Goal: Task Accomplishment & Management: Manage account settings

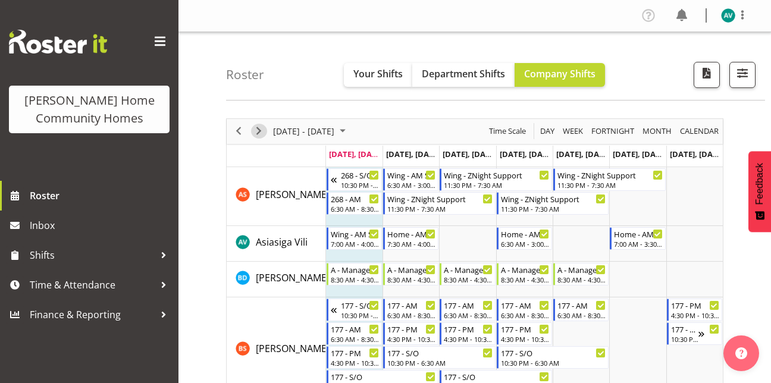
click at [254, 128] on span "Next" at bounding box center [259, 131] width 14 height 15
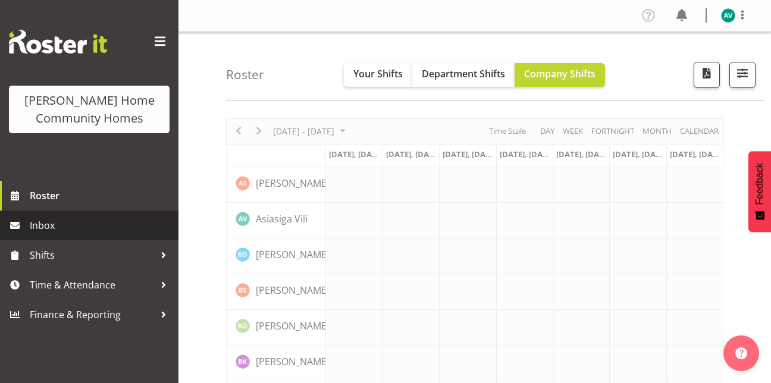
click at [71, 224] on span "Inbox" at bounding box center [101, 226] width 143 height 18
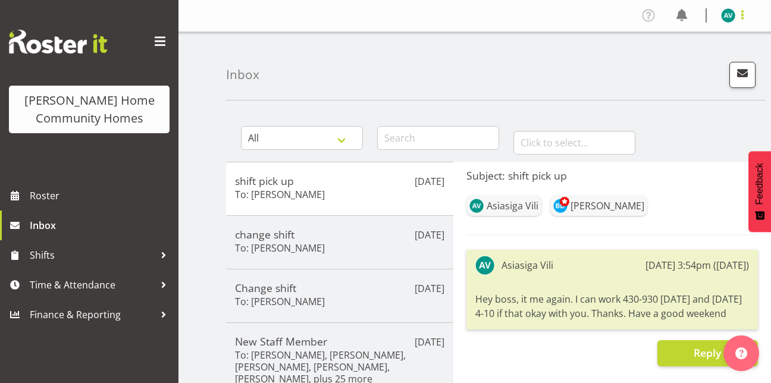
click at [744, 17] on span at bounding box center [743, 15] width 14 height 14
click at [684, 63] on link "Log Out" at bounding box center [693, 62] width 114 height 21
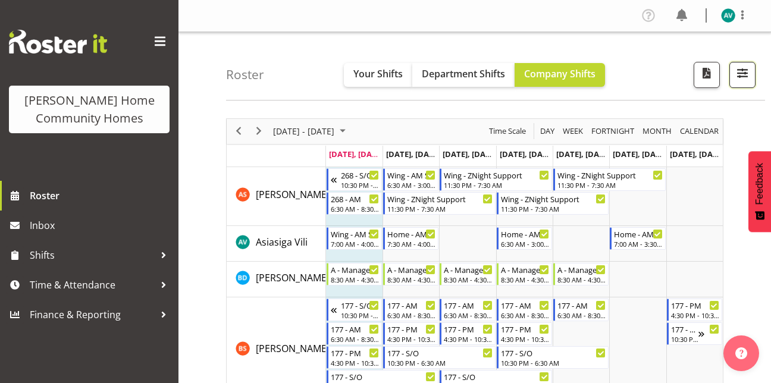
click at [746, 70] on span "button" at bounding box center [742, 72] width 15 height 15
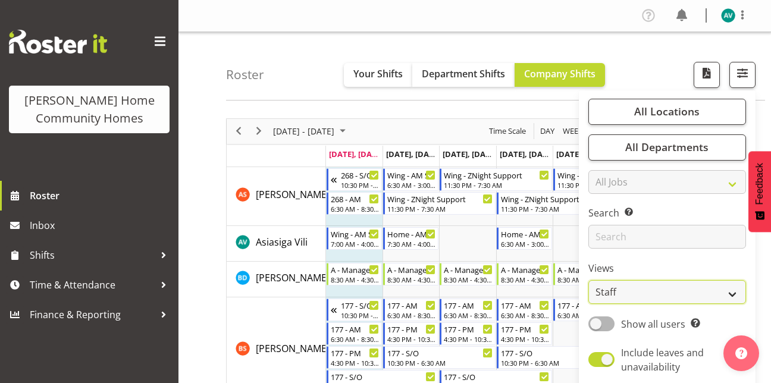
click at [610, 287] on select "Staff Role Shift - Horizontal Shift - Vertical Staff - Location" at bounding box center [668, 292] width 158 height 24
select select "role"
click at [589, 280] on select "Staff Role Shift - Horizontal Shift - Vertical Staff - Location" at bounding box center [668, 292] width 158 height 24
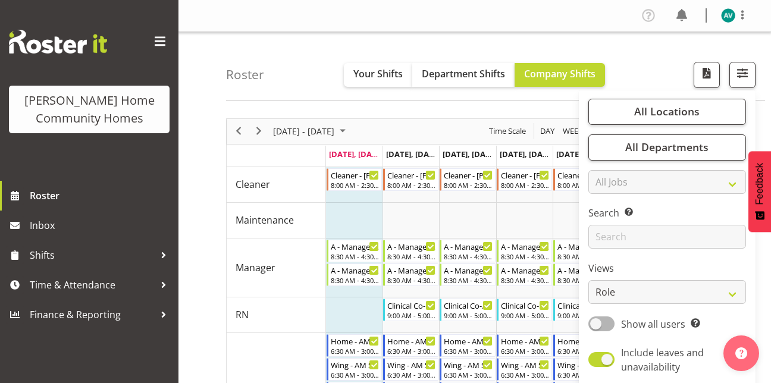
click at [643, 64] on div "Roster Your Shifts Department Shifts Company Shifts All Locations Clear 177 Hal…" at bounding box center [495, 66] width 539 height 68
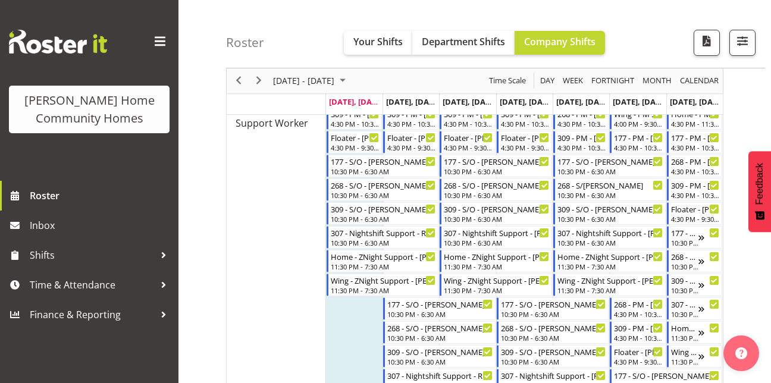
scroll to position [605, 0]
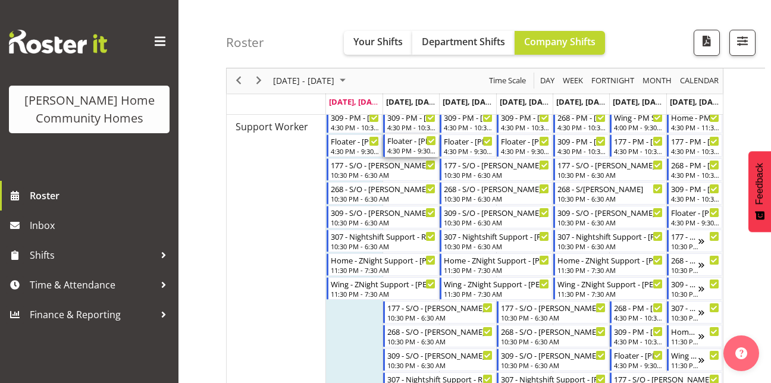
click at [404, 148] on div "4:30 PM - 9:30 PM" at bounding box center [411, 151] width 49 height 10
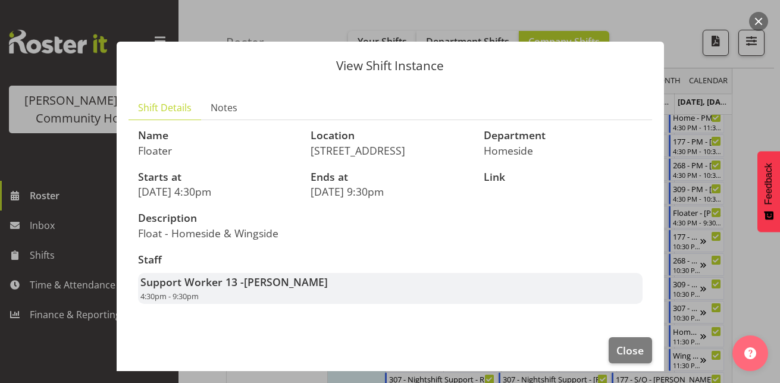
click at [754, 96] on div at bounding box center [390, 191] width 780 height 383
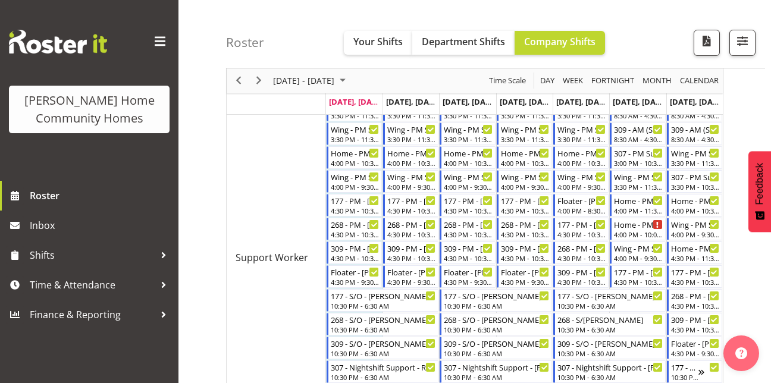
scroll to position [473, 0]
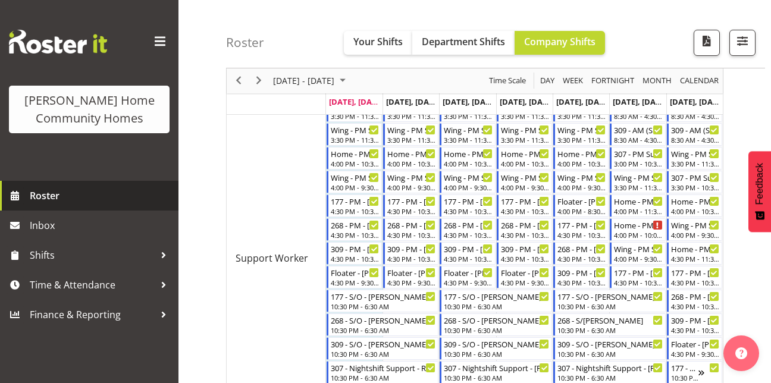
click at [46, 198] on span "Roster" at bounding box center [101, 196] width 143 height 18
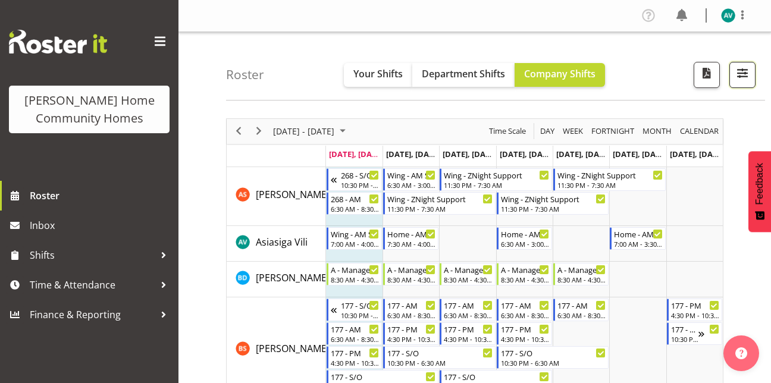
click at [746, 70] on span "button" at bounding box center [742, 72] width 15 height 15
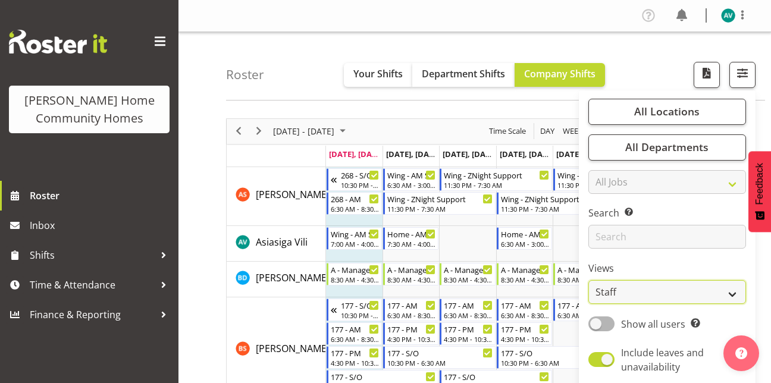
click at [620, 292] on select "Staff Role Shift - Horizontal Shift - Vertical Staff - Location" at bounding box center [668, 292] width 158 height 24
select select "role"
click at [589, 280] on select "Staff Role Shift - Horizontal Shift - Vertical Staff - Location" at bounding box center [668, 292] width 158 height 24
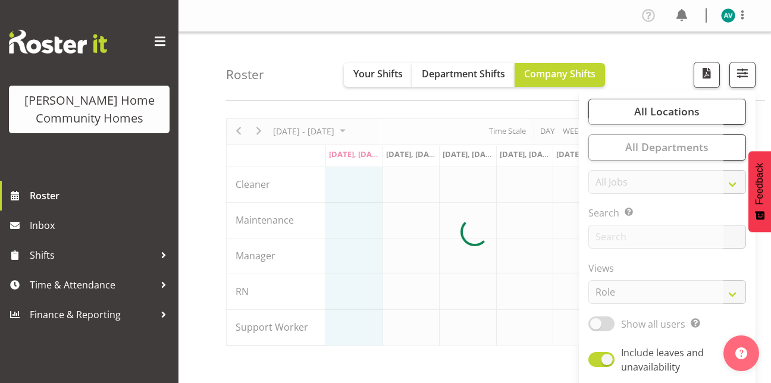
click at [658, 67] on div "Roster Your Shifts Department Shifts Company Shifts All Locations Clear 177 Hal…" at bounding box center [495, 66] width 539 height 68
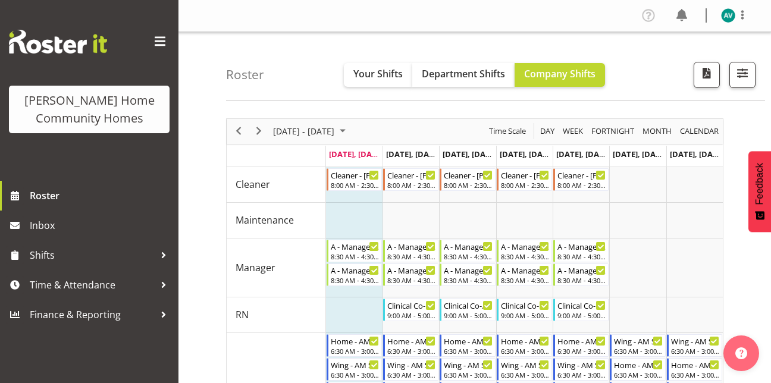
click at [658, 67] on div "Roster Your Shifts Department Shifts Company Shifts All Locations Clear 177 Hal…" at bounding box center [495, 66] width 539 height 68
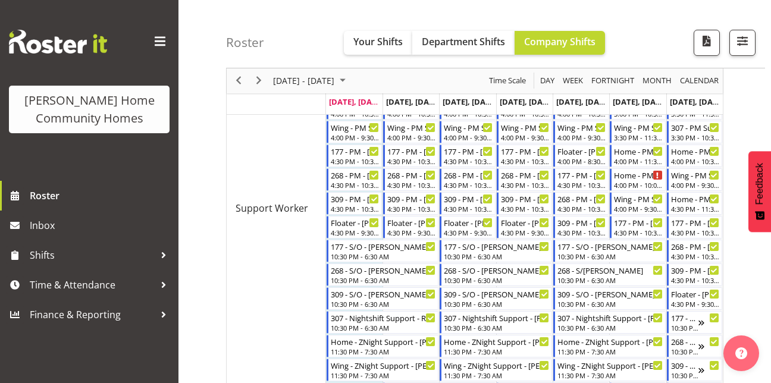
scroll to position [523, 0]
click at [264, 85] on span "Next" at bounding box center [259, 81] width 14 height 15
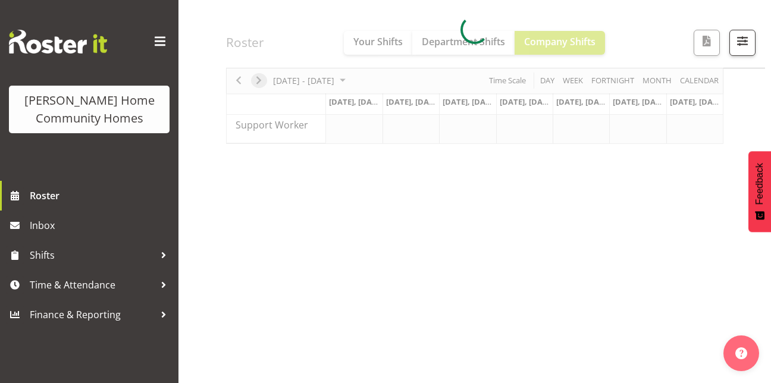
scroll to position [202, 0]
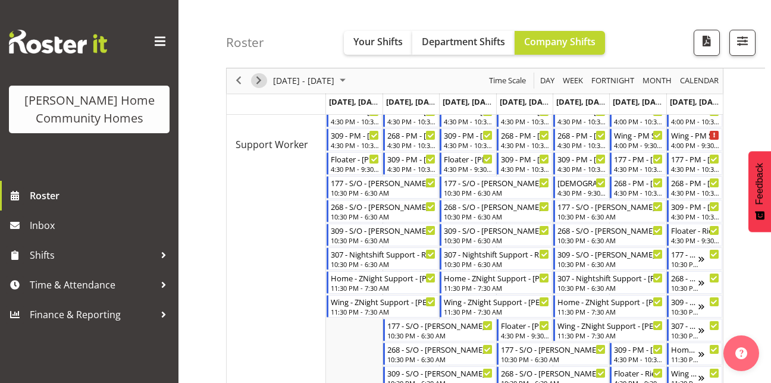
scroll to position [588, 0]
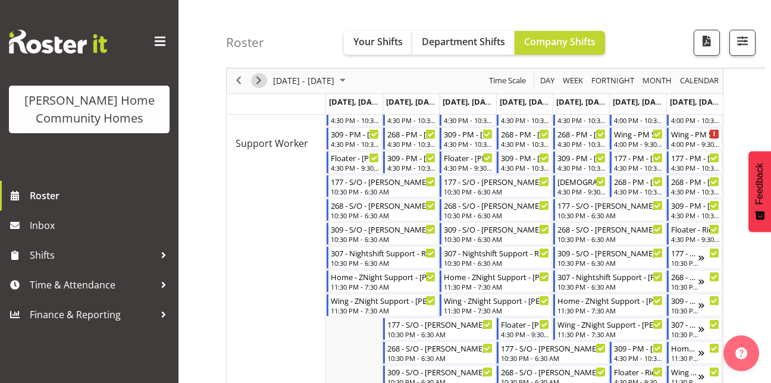
click at [257, 78] on span "Next" at bounding box center [259, 81] width 14 height 15
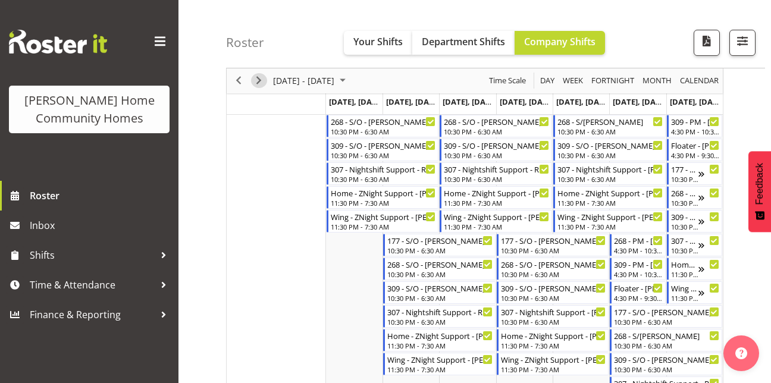
scroll to position [757, 0]
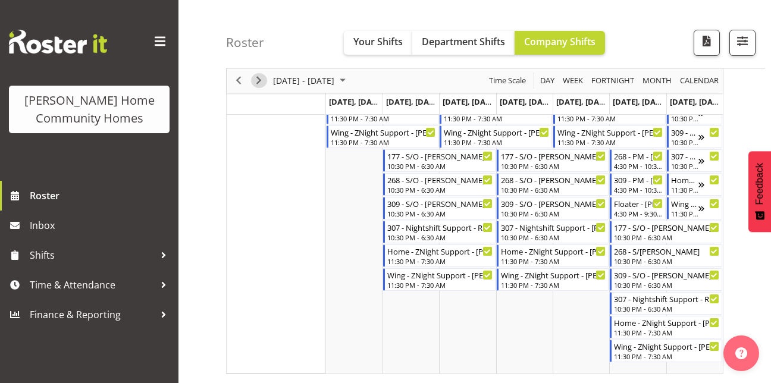
click at [260, 87] on span "Next" at bounding box center [259, 81] width 14 height 15
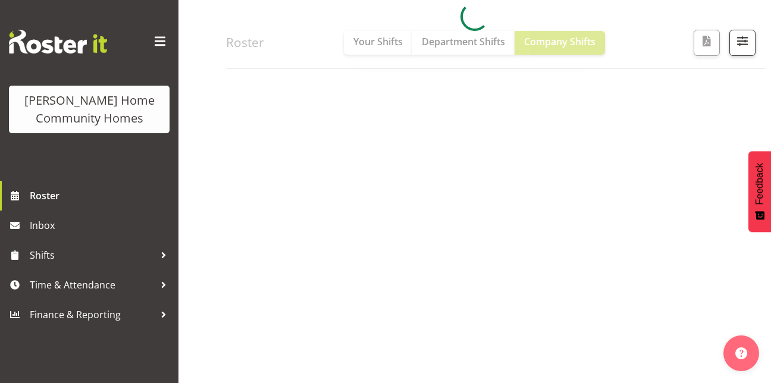
scroll to position [202, 0]
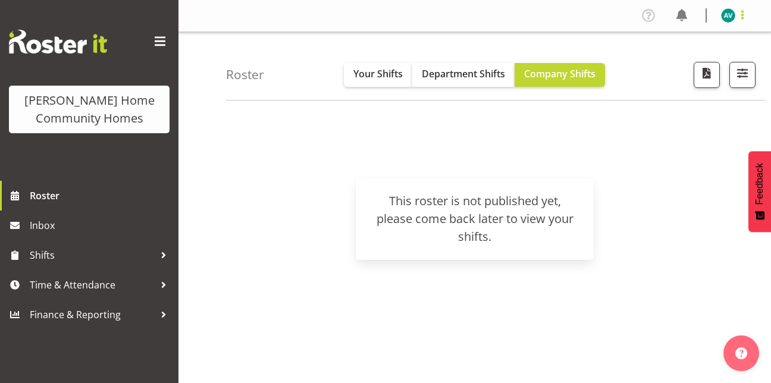
click at [740, 20] on span at bounding box center [743, 15] width 14 height 14
click at [680, 65] on link "Log Out" at bounding box center [693, 62] width 114 height 21
